Goal: Task Accomplishment & Management: Use online tool/utility

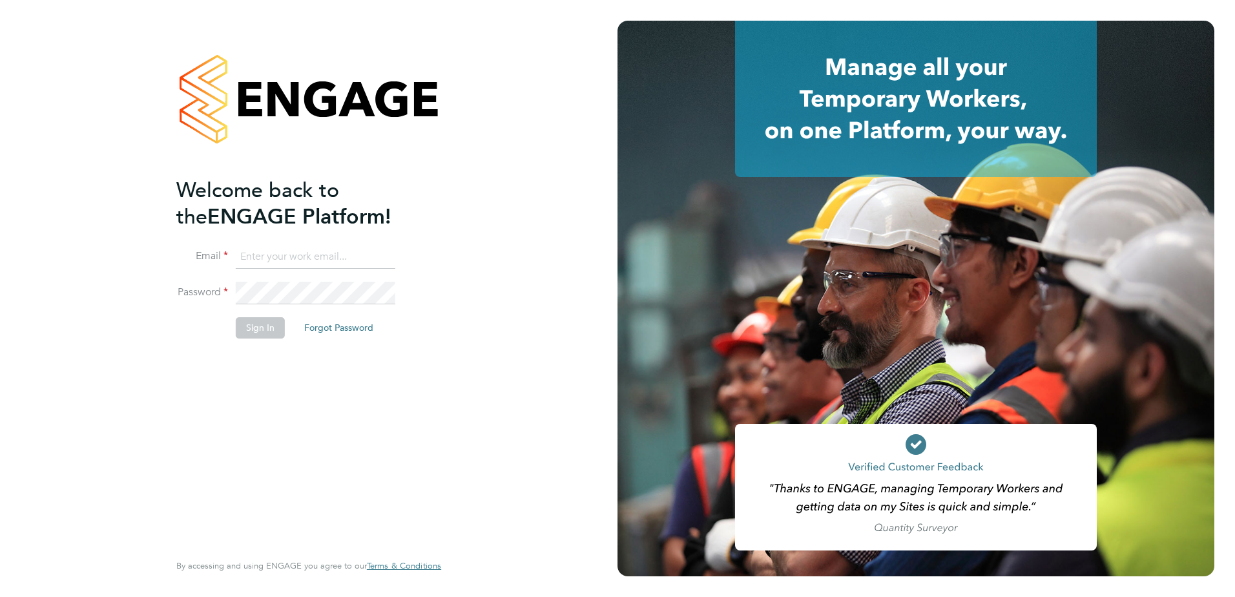
type input "tony.sweeney@vistry.co.uk"
click at [249, 332] on button "Sign In" at bounding box center [260, 327] width 49 height 21
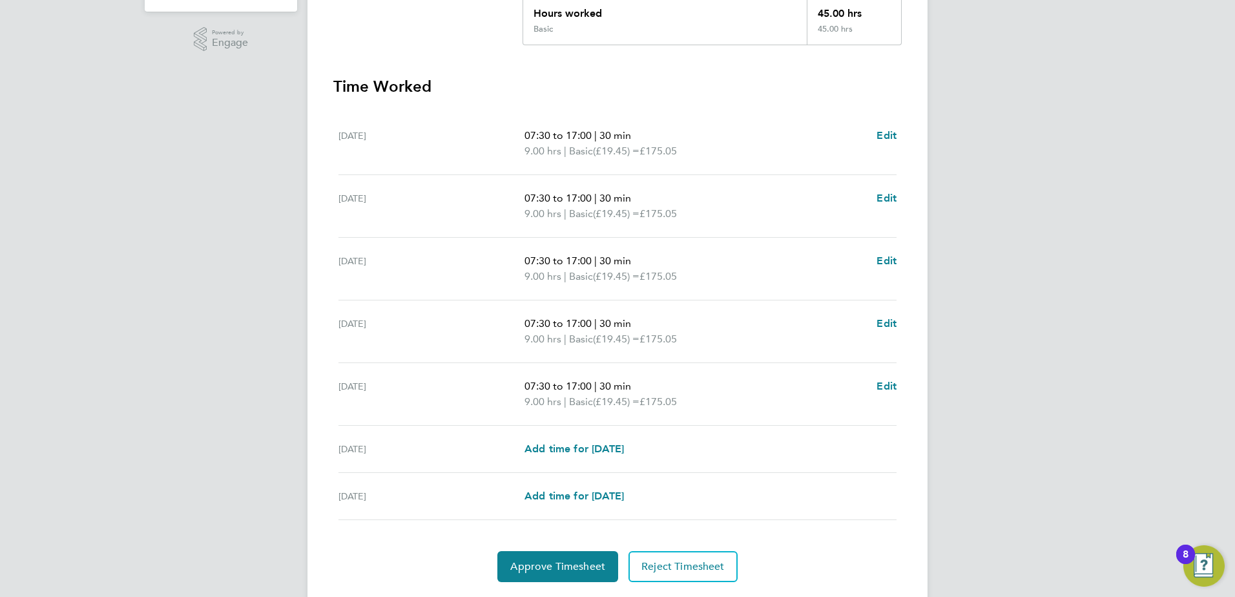
scroll to position [347, 0]
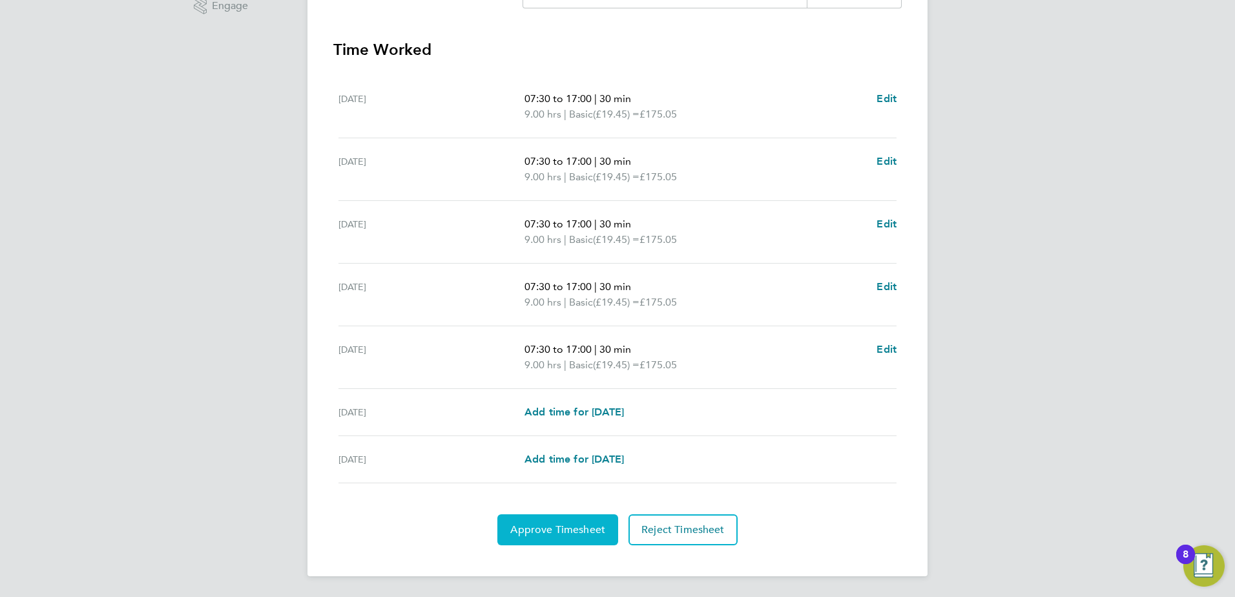
click at [568, 536] on span "Approve Timesheet" at bounding box center [557, 529] width 95 height 13
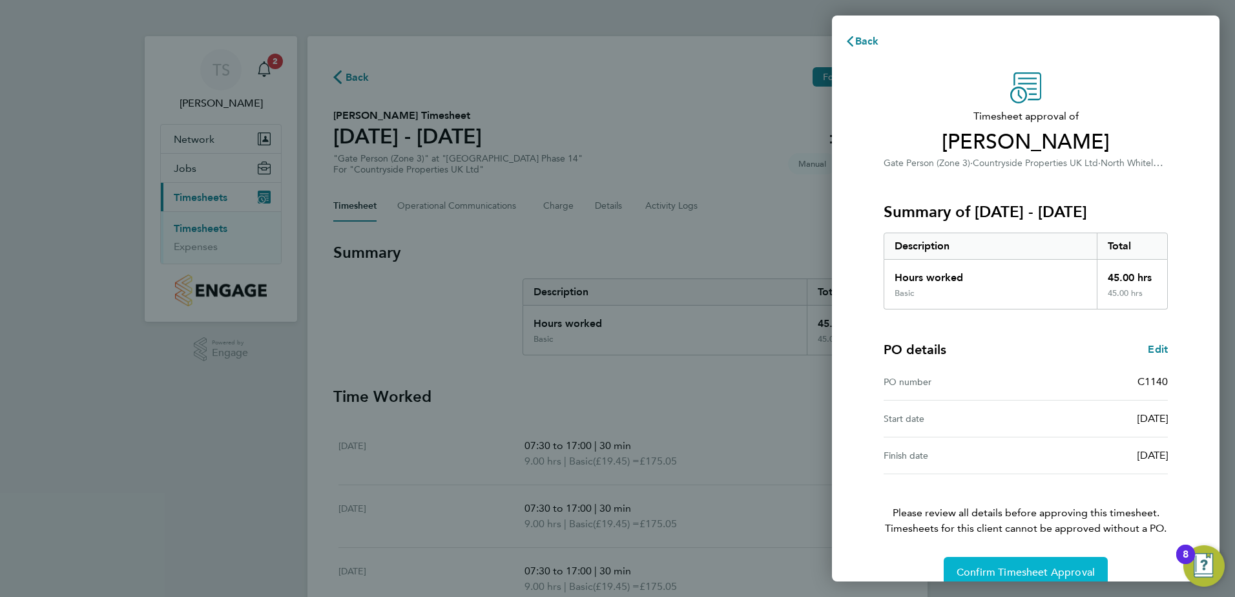
click at [980, 569] on span "Confirm Timesheet Approval" at bounding box center [1026, 572] width 138 height 13
